Goal: Information Seeking & Learning: Check status

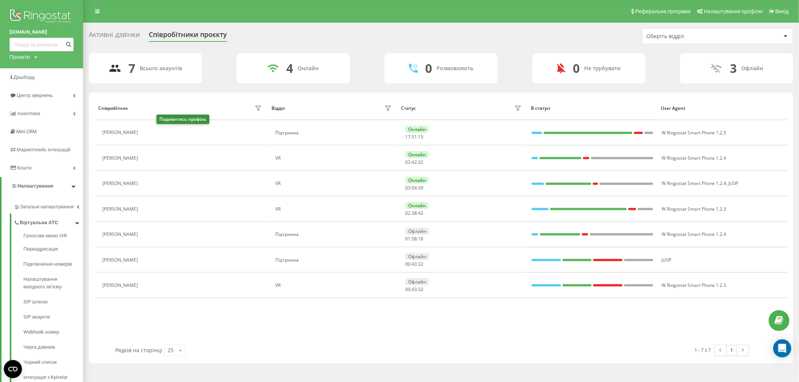
click at [149, 135] on icon at bounding box center [146, 133] width 6 height 6
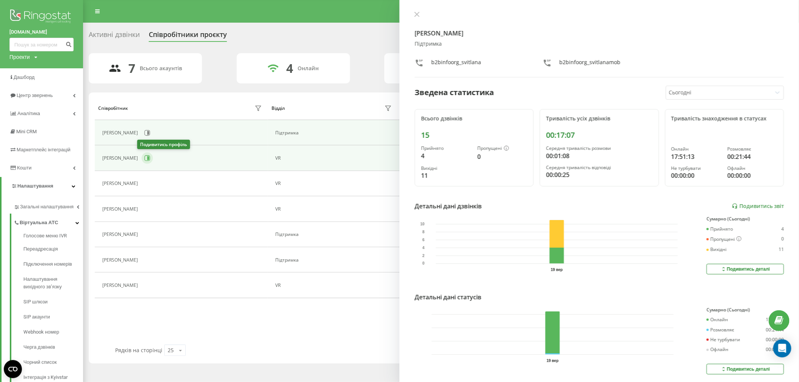
click at [144, 157] on icon at bounding box center [147, 158] width 6 height 6
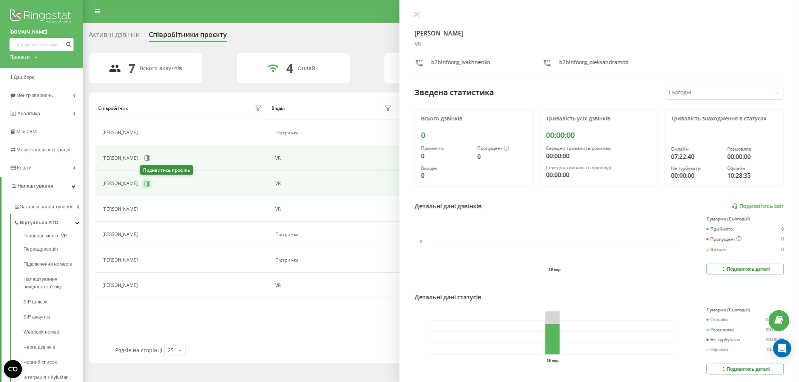
click at [144, 186] on icon at bounding box center [147, 184] width 6 height 6
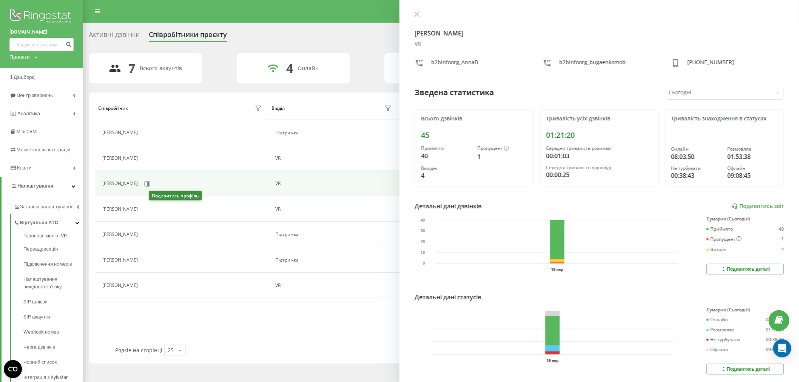
click at [149, 211] on icon at bounding box center [146, 209] width 6 height 6
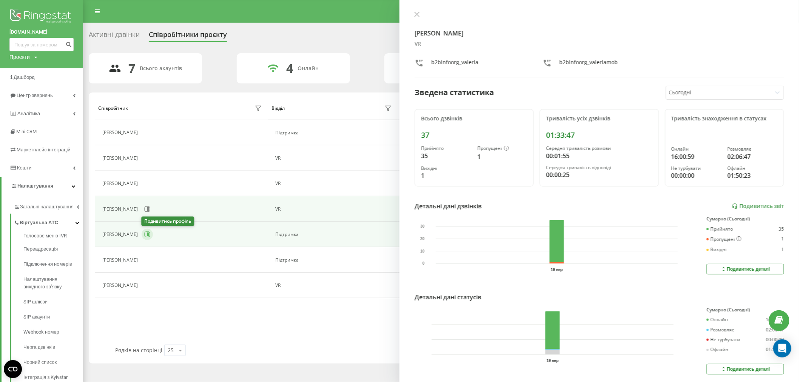
click at [151, 236] on button at bounding box center [147, 234] width 11 height 11
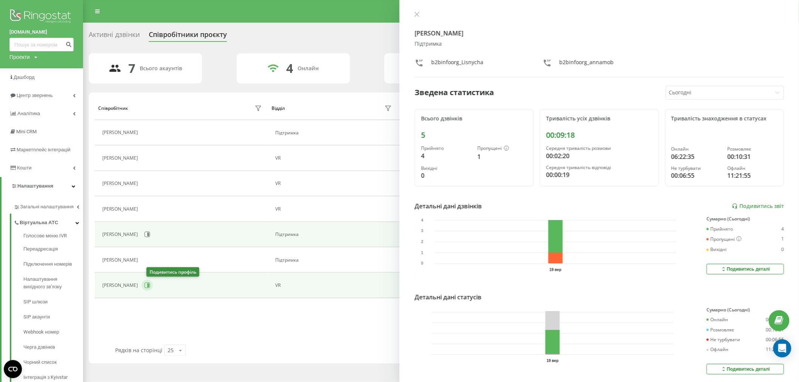
click at [150, 287] on icon at bounding box center [147, 285] width 6 height 6
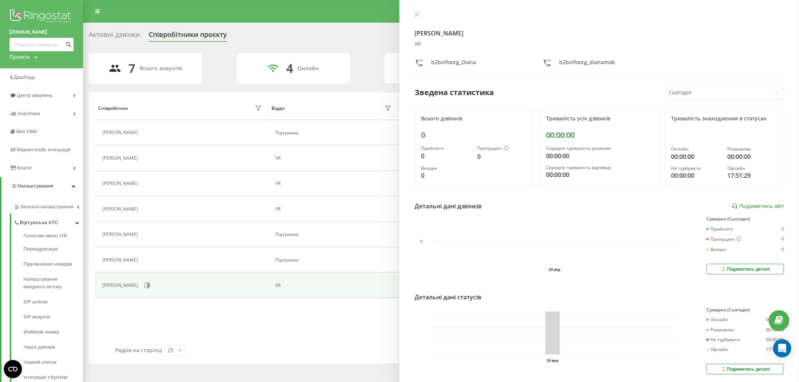
drag, startPoint x: 420, startPoint y: 12, endPoint x: 414, endPoint y: 20, distance: 10.0
click at [419, 14] on button at bounding box center [417, 14] width 10 height 7
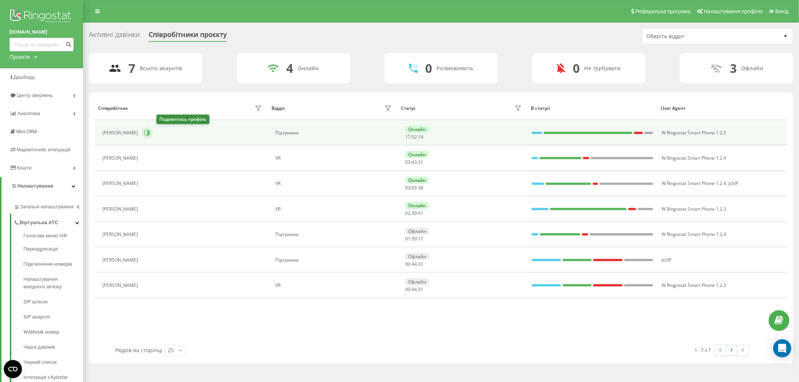
click at [150, 134] on icon at bounding box center [147, 133] width 6 height 6
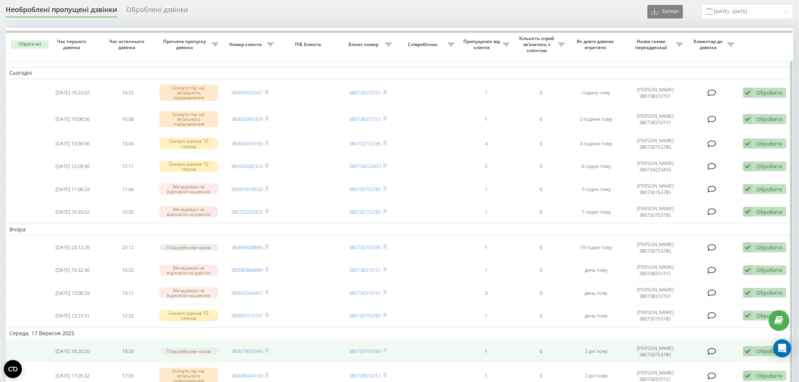
scroll to position [42, 0]
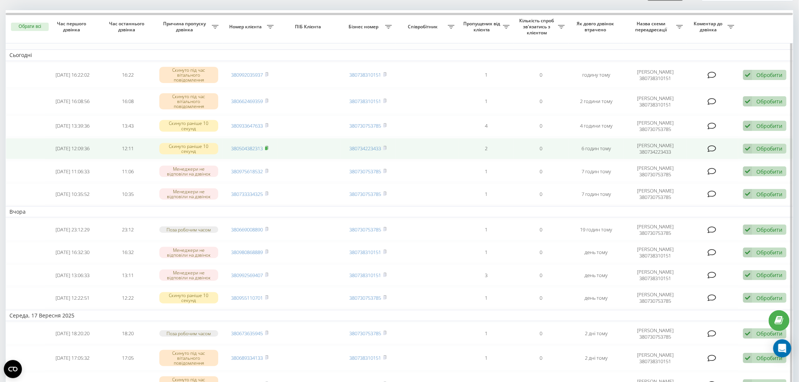
click at [267, 148] on rect at bounding box center [266, 148] width 2 height 3
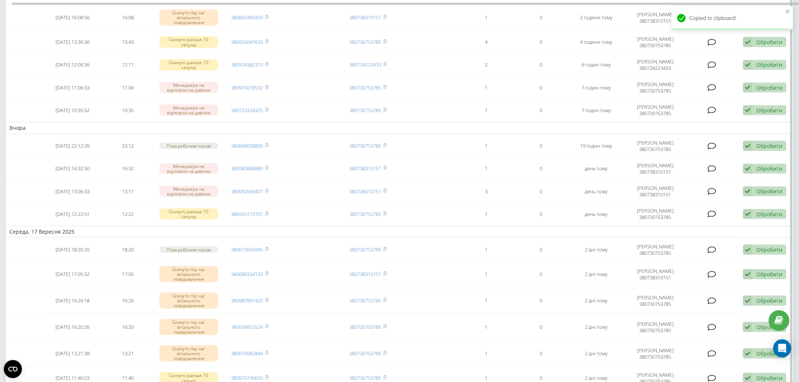
scroll to position [0, 0]
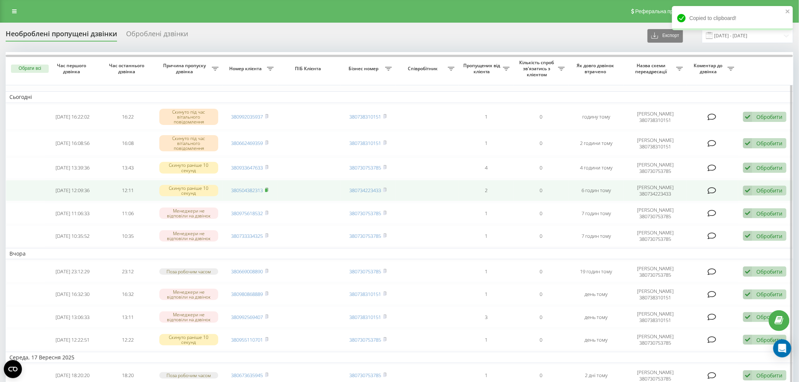
click at [268, 188] on icon at bounding box center [266, 189] width 3 height 3
